Goal: Task Accomplishment & Management: Manage account settings

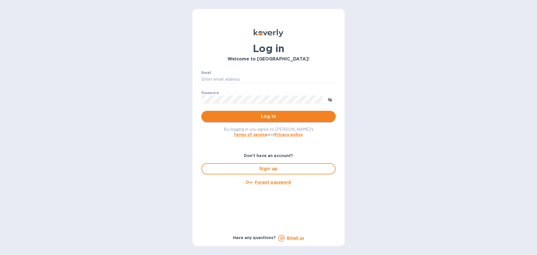
type input "billing@oceansidetraders.com"
click at [257, 119] on span "Log in" at bounding box center [268, 116] width 125 height 7
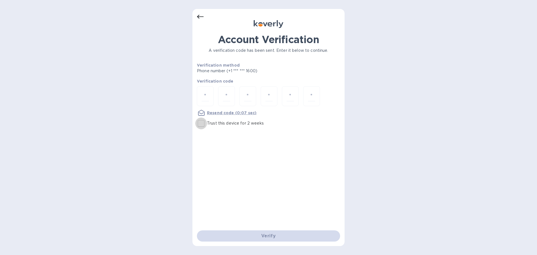
drag, startPoint x: 204, startPoint y: 124, endPoint x: 254, endPoint y: 158, distance: 61.2
click at [205, 124] on input "Trust this device for 2 weeks" at bounding box center [201, 123] width 12 height 12
checkbox input "true"
click at [211, 95] on div at bounding box center [205, 96] width 17 height 20
paste input "3"
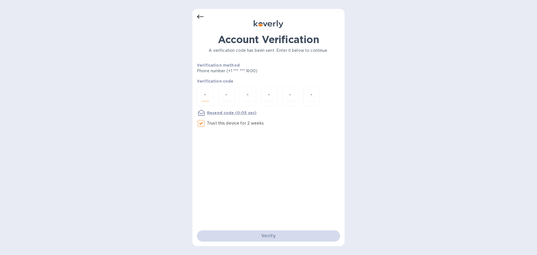
type input "3"
type input "7"
type input "6"
type input "4"
type input "9"
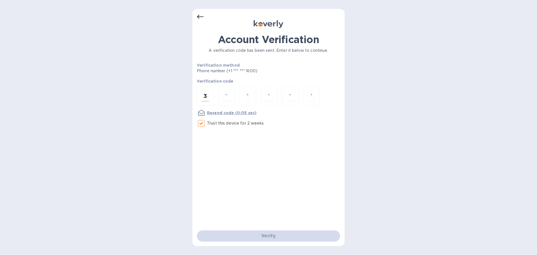
type input "4"
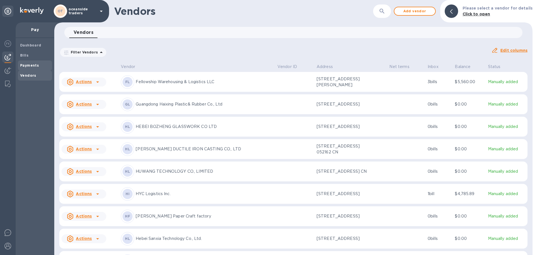
click at [44, 65] on span "Payments" at bounding box center [35, 66] width 30 height 6
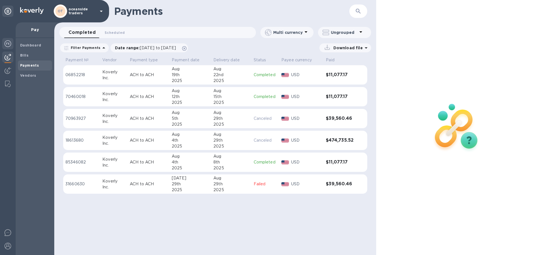
click at [5, 44] on img at bounding box center [7, 43] width 7 height 7
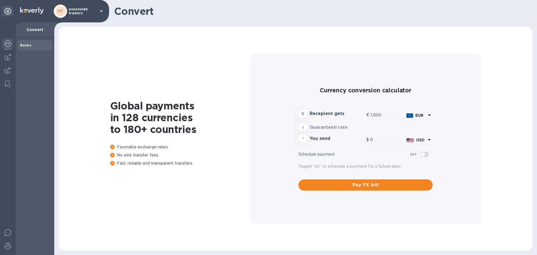
type input "1,176.67"
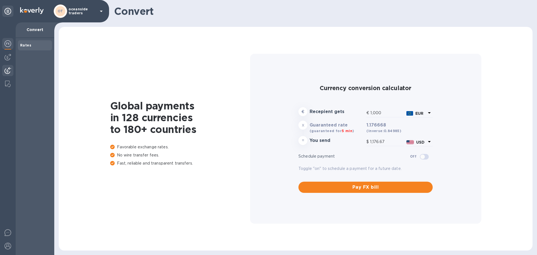
click at [8, 69] on img at bounding box center [7, 70] width 7 height 7
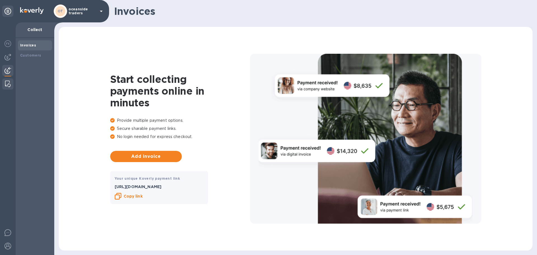
click at [8, 82] on img at bounding box center [8, 84] width 6 height 7
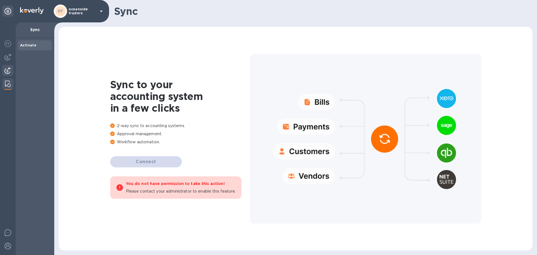
click at [6, 67] on div at bounding box center [7, 71] width 11 height 12
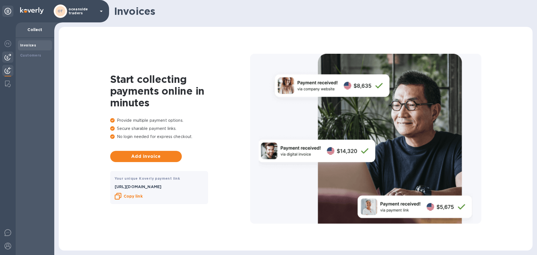
click at [10, 58] on img at bounding box center [7, 57] width 7 height 7
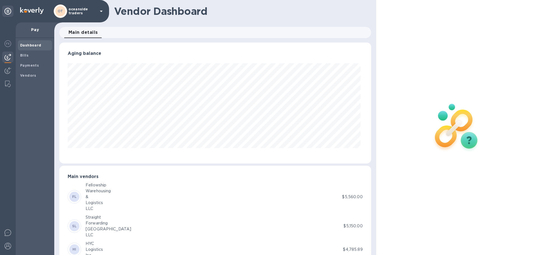
drag, startPoint x: 80, startPoint y: 29, endPoint x: 89, endPoint y: 29, distance: 9.8
click at [80, 29] on span "Main details 0" at bounding box center [82, 33] width 29 height 8
click at [55, 51] on div "Aging balance Main vendors FL Fellowship Warehousing & Logistics LLC $5,560.00 …" at bounding box center [215, 148] width 324 height 214
click at [45, 55] on span "Bills" at bounding box center [35, 56] width 30 height 6
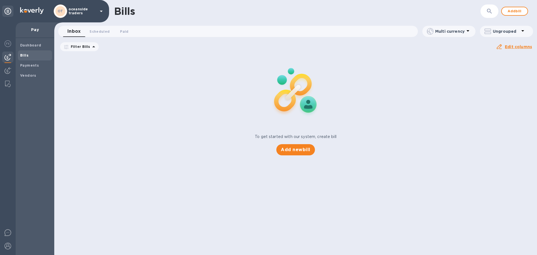
click at [0, 0] on icon at bounding box center [0, 0] width 0 height 0
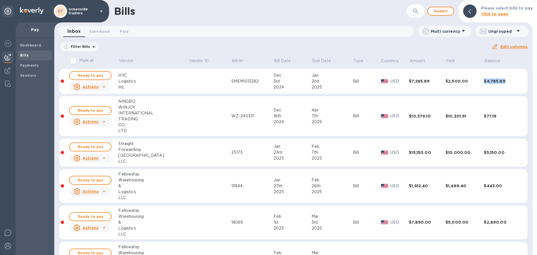
drag, startPoint x: 481, startPoint y: 81, endPoint x: 503, endPoint y: 81, distance: 21.8
click at [503, 81] on div "$4,785.89" at bounding box center [502, 81] width 37 height 6
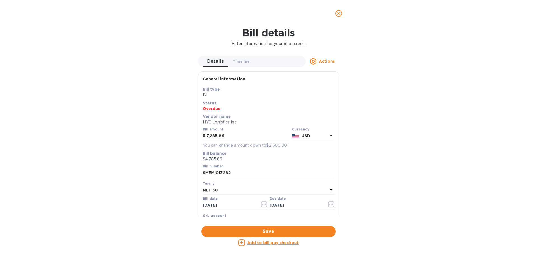
scroll to position [121, 309]
click at [162, 91] on div "Bill details Enter information for your bill or credit Details 0 Timeline 0 Act…" at bounding box center [268, 141] width 537 height 228
click at [336, 13] on icon "close" at bounding box center [339, 14] width 6 height 6
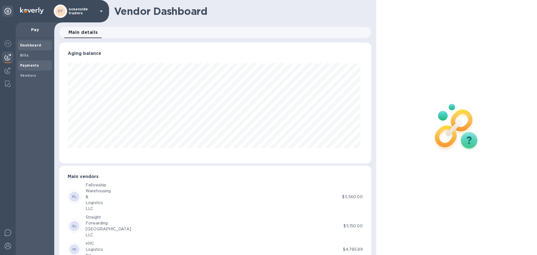
click at [22, 65] on b "Payments" at bounding box center [29, 65] width 19 height 4
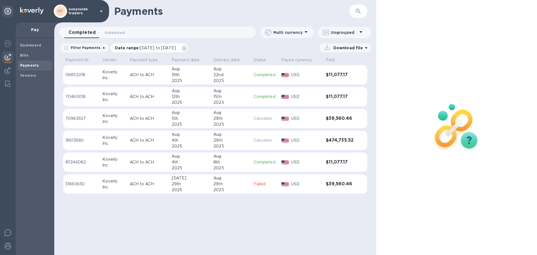
click at [186, 47] on icon at bounding box center [184, 48] width 4 height 4
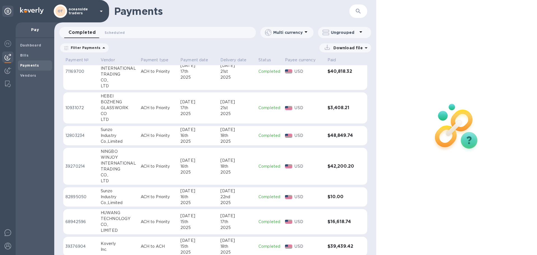
scroll to position [280, 0]
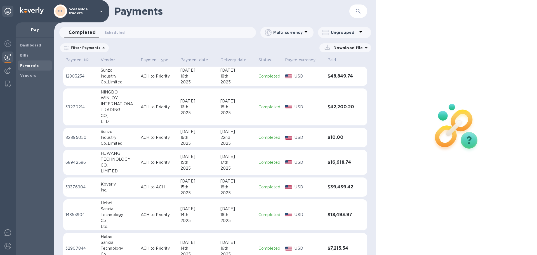
click at [321, 186] on div "USD" at bounding box center [308, 187] width 30 height 8
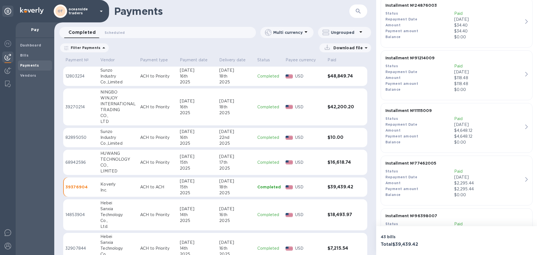
scroll to position [1761, 0]
